Goal: Communication & Community: Answer question/provide support

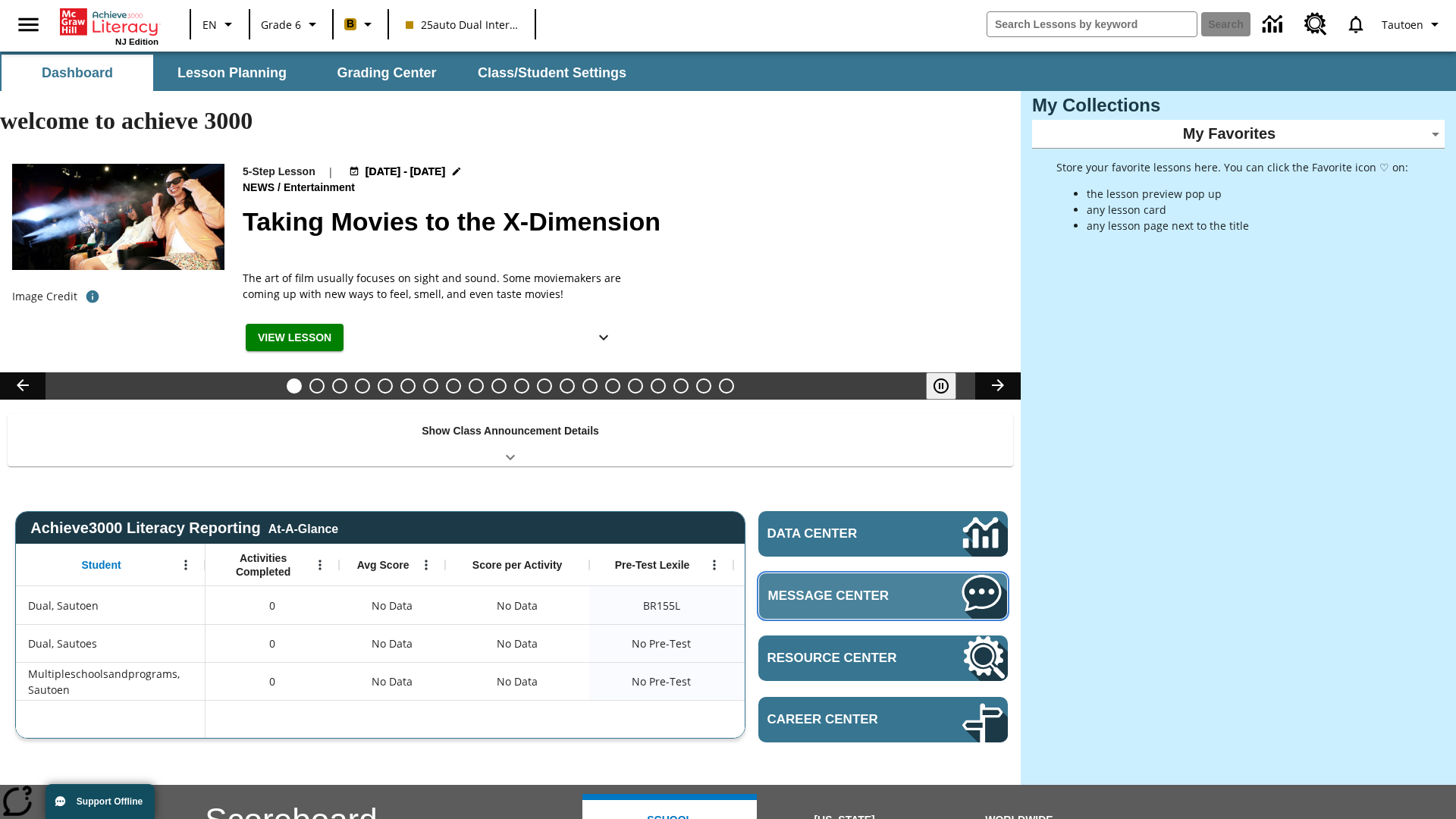
click at [883, 588] on span "Message Center" at bounding box center [842, 596] width 148 height 15
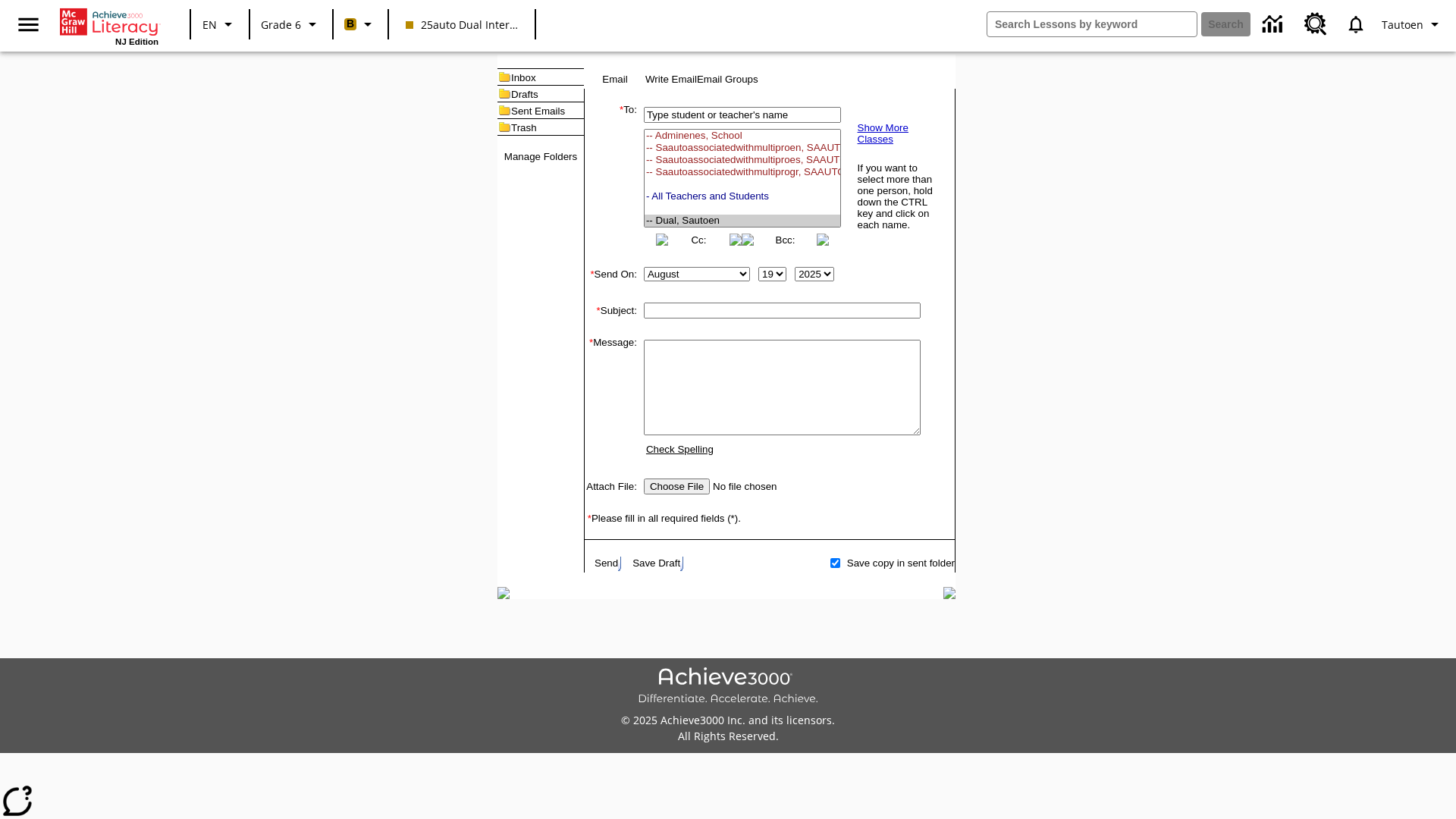
select select "U,21476361,1"
type input "Autotest-eApBsdjqeT"
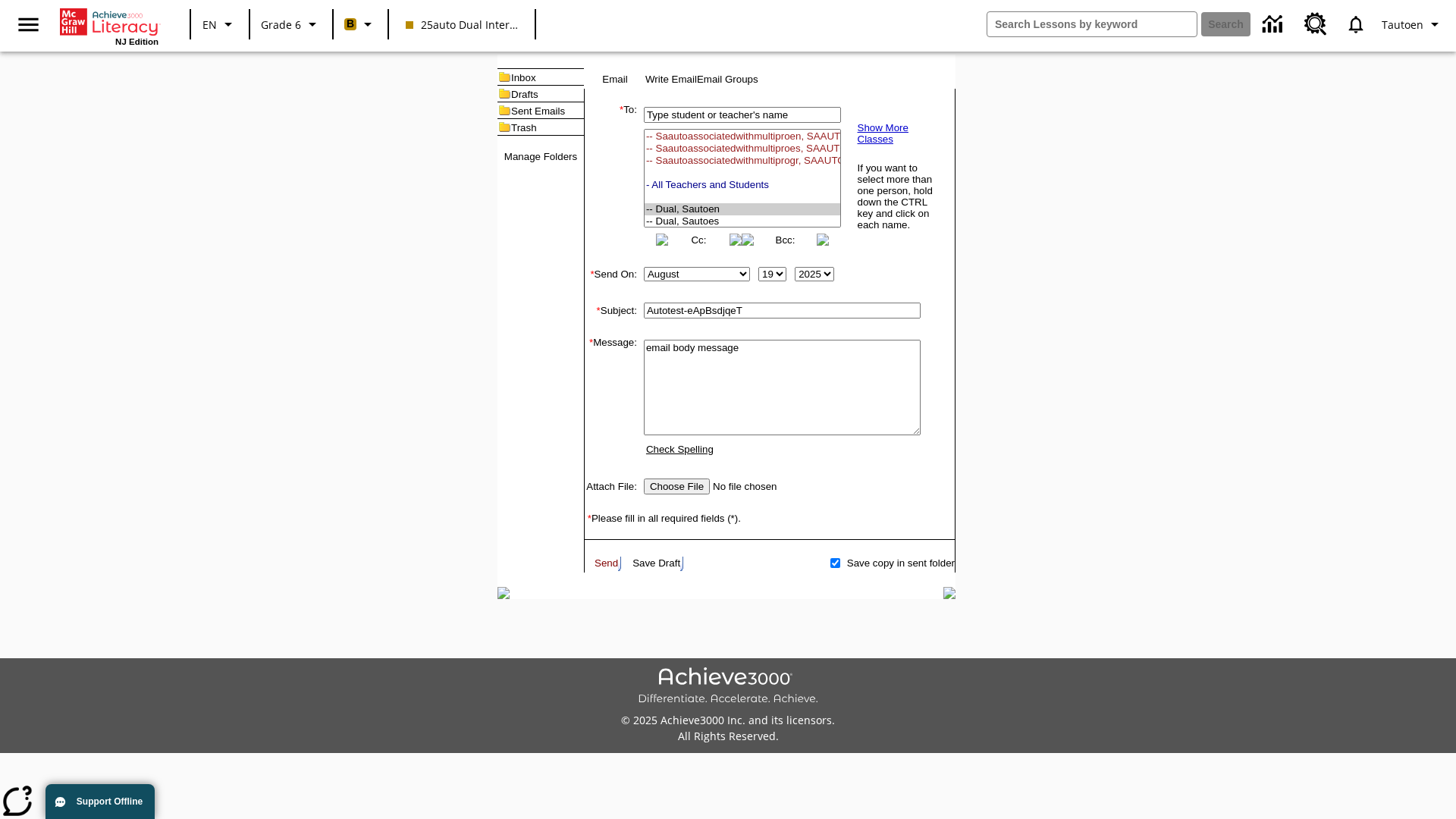
type textarea "email body message"
click at [608, 569] on link "Send" at bounding box center [606, 562] width 24 height 11
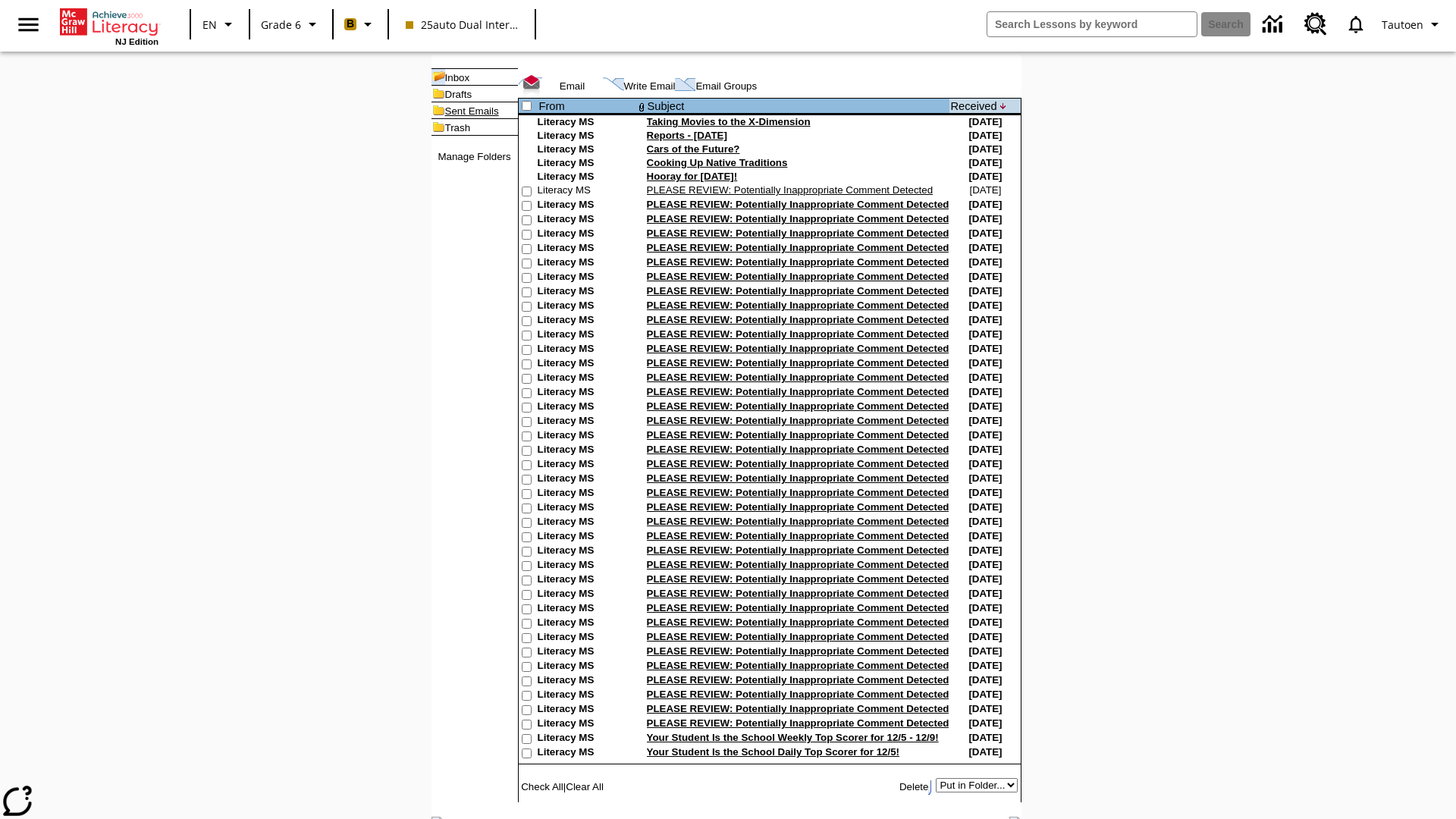
click at [448, 116] on link "Sent Emails" at bounding box center [472, 110] width 54 height 11
